Goal: Go to known website: Access a specific website the user already knows

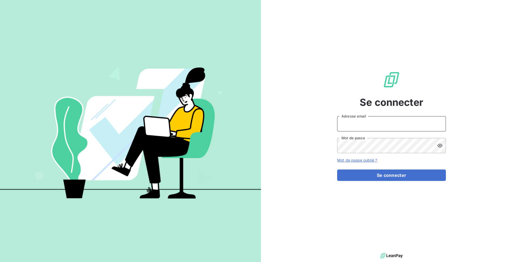
click at [360, 125] on input "Adresse email" at bounding box center [391, 123] width 109 height 15
type input "admin@jottfrance"
click at [337, 169] on button "Se connecter" at bounding box center [391, 174] width 109 height 11
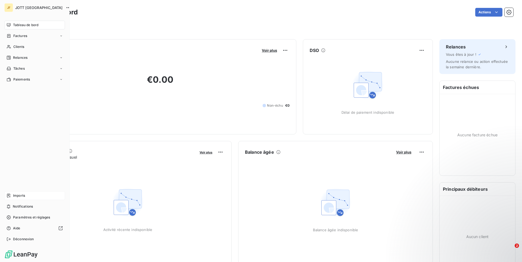
click at [26, 196] on div "Imports" at bounding box center [34, 195] width 61 height 9
